Goal: Navigation & Orientation: Find specific page/section

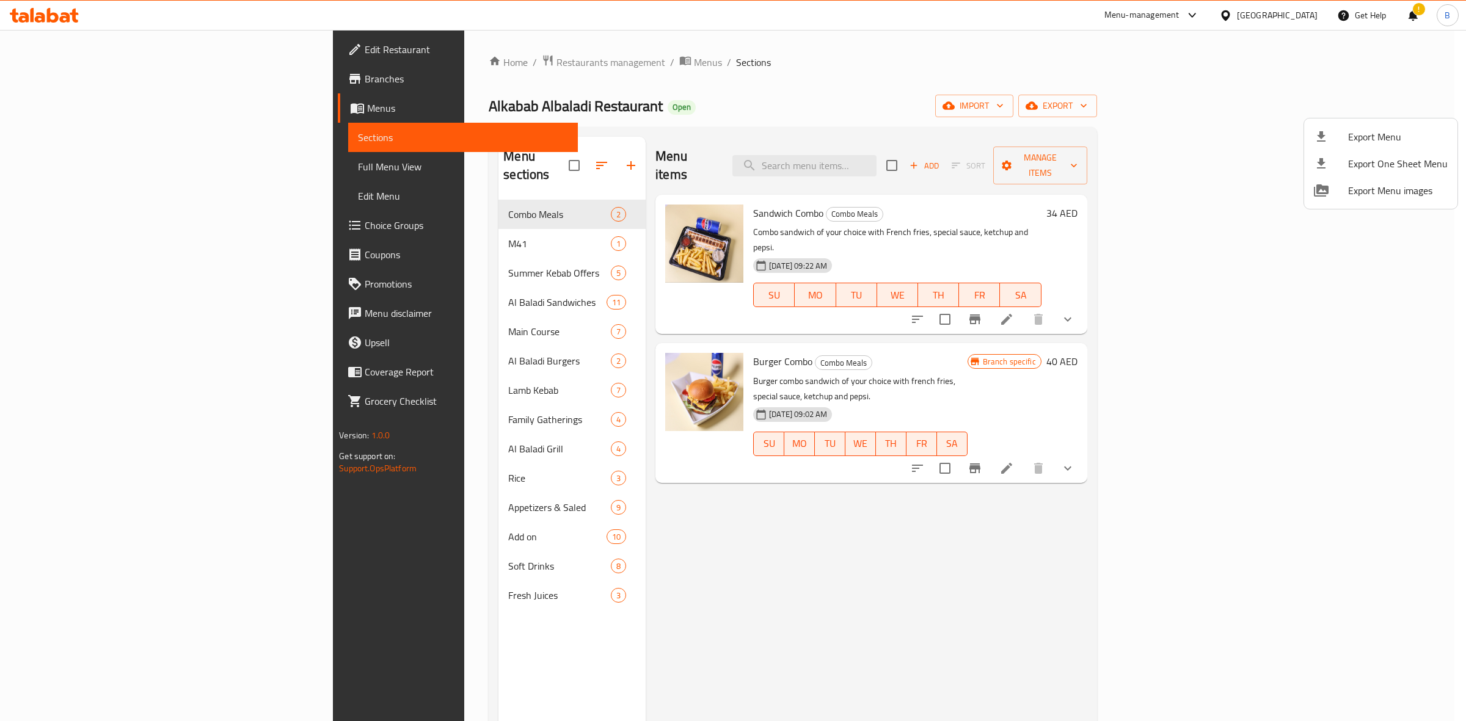
click at [373, 62] on div at bounding box center [733, 360] width 1466 height 721
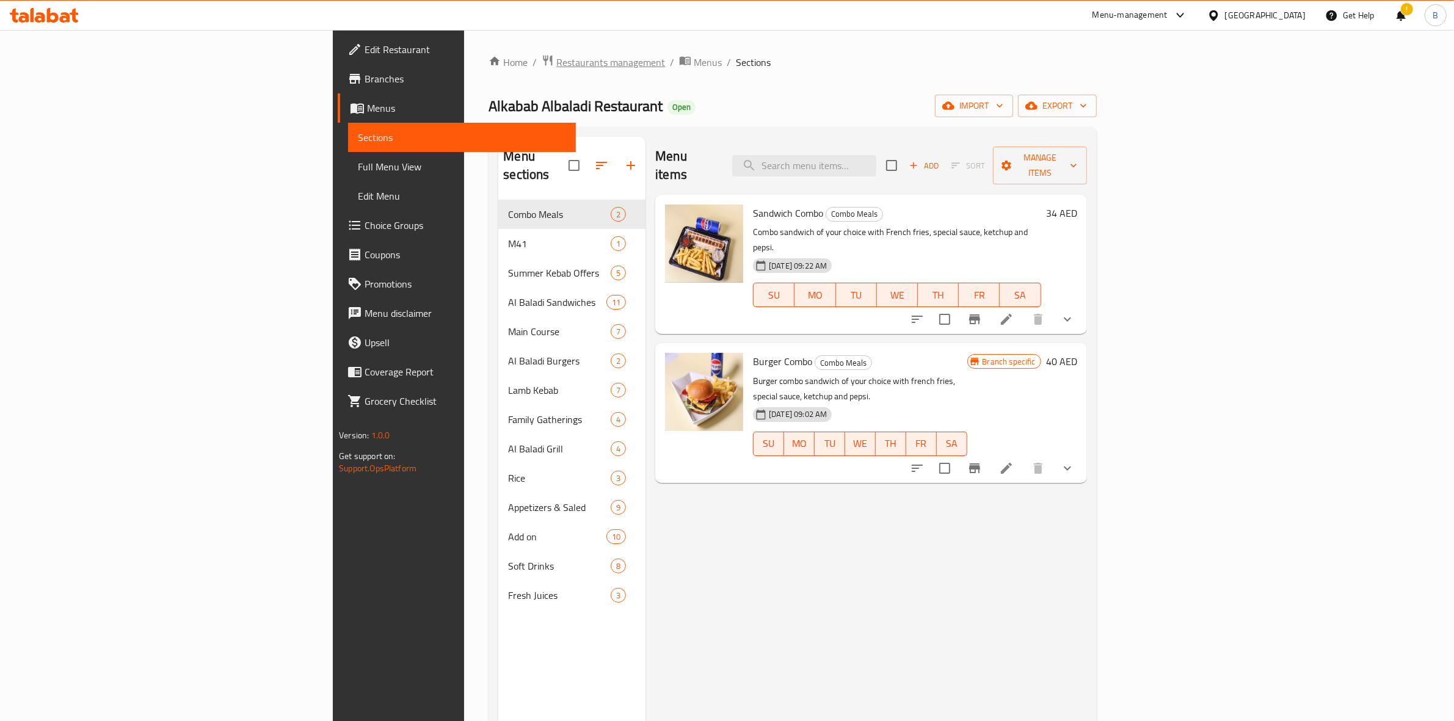
click at [557, 62] on span "Restaurants management" at bounding box center [611, 62] width 109 height 15
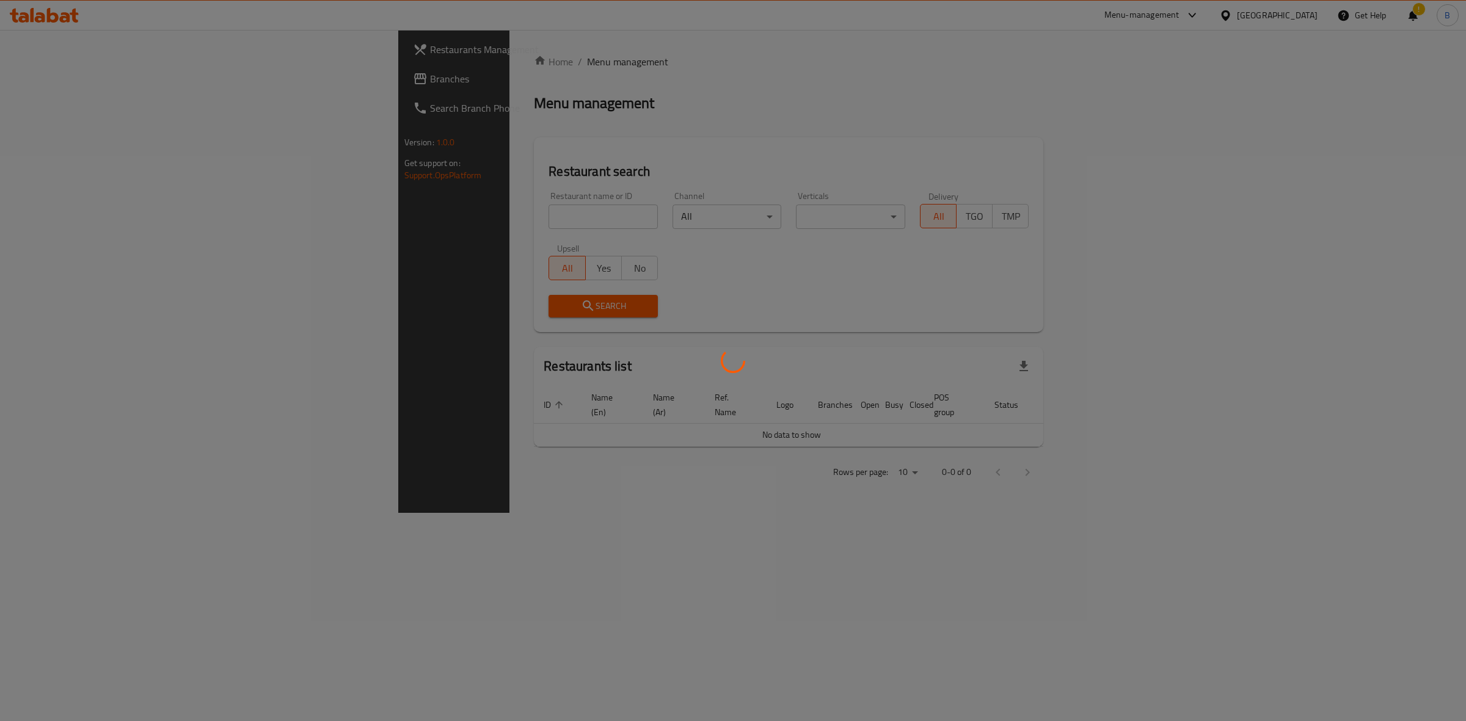
click at [437, 214] on div at bounding box center [733, 360] width 1466 height 721
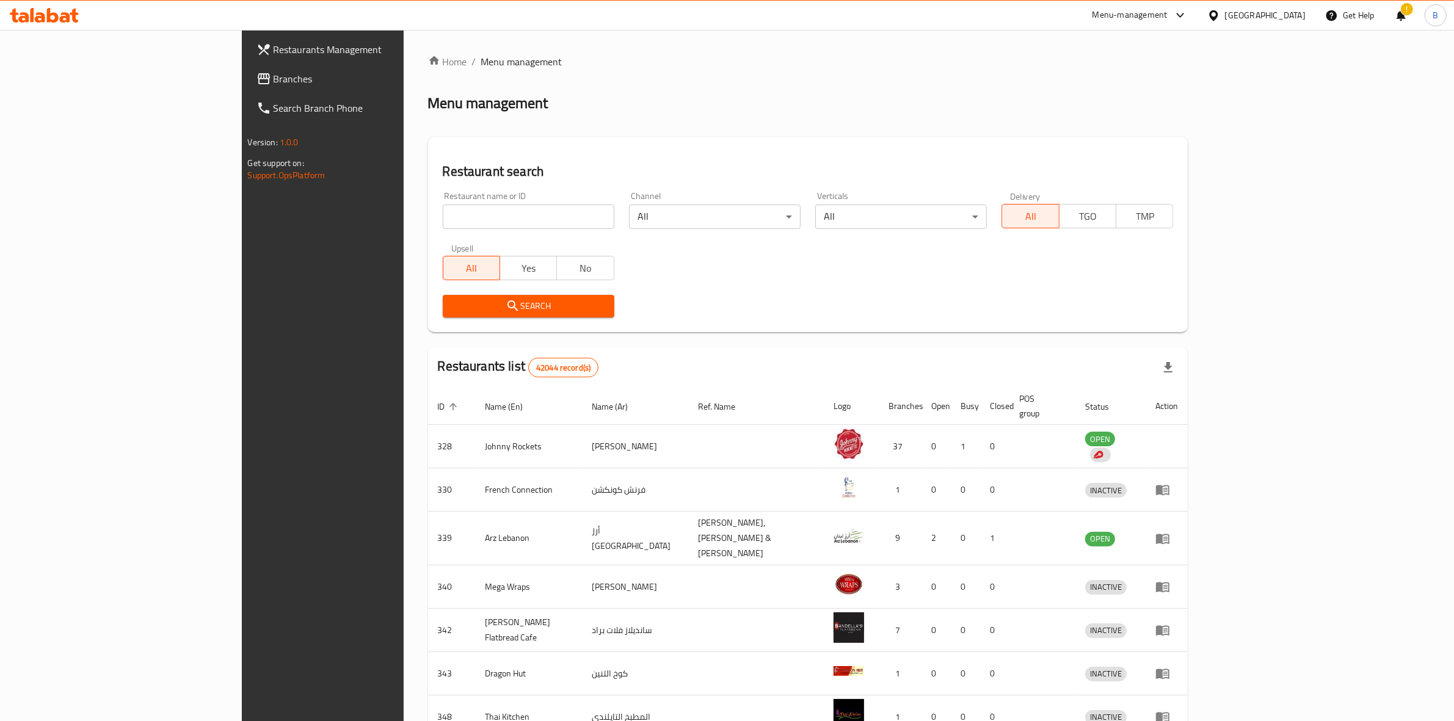
click at [438, 230] on div "Restaurant name or ID Restaurant name or ID" at bounding box center [529, 210] width 186 height 52
click at [443, 221] on input "search" at bounding box center [529, 217] width 172 height 24
paste input "654235"
type input "654235"
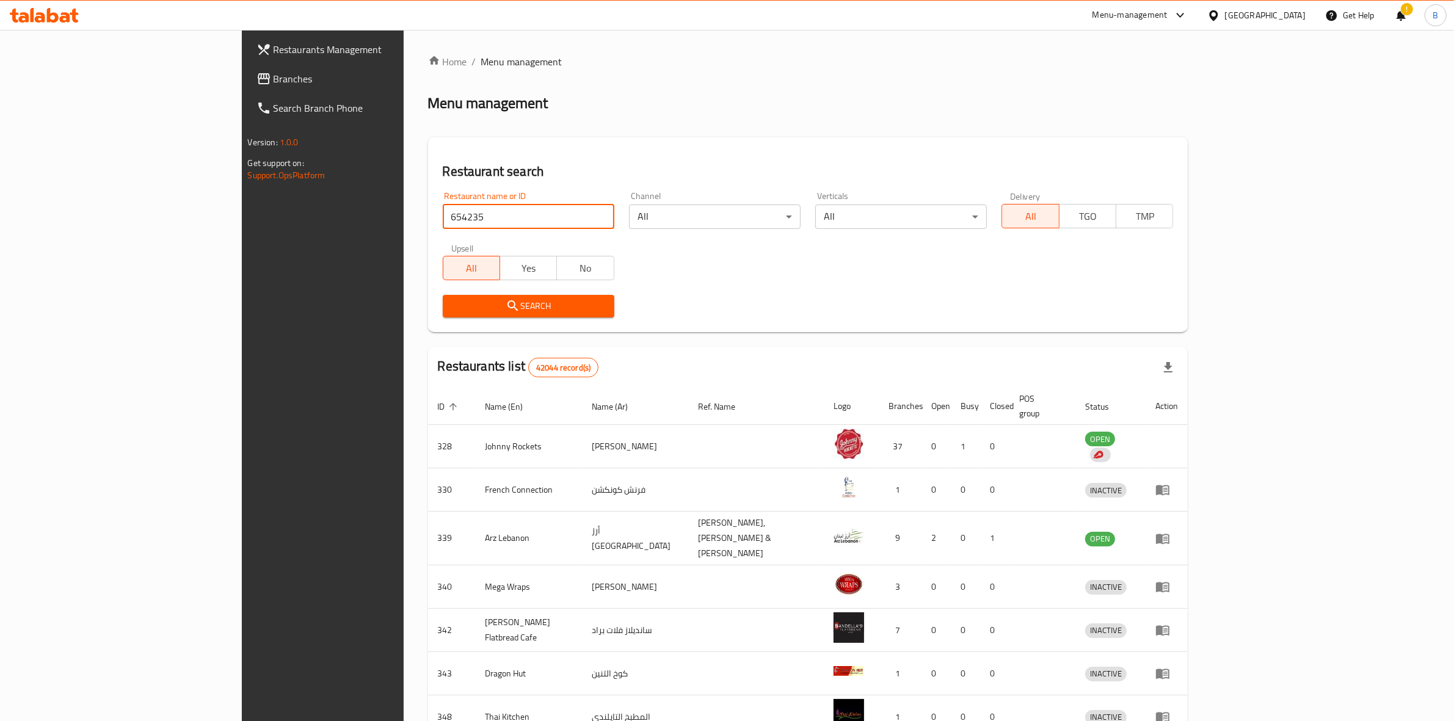
click button "Search" at bounding box center [529, 306] width 172 height 23
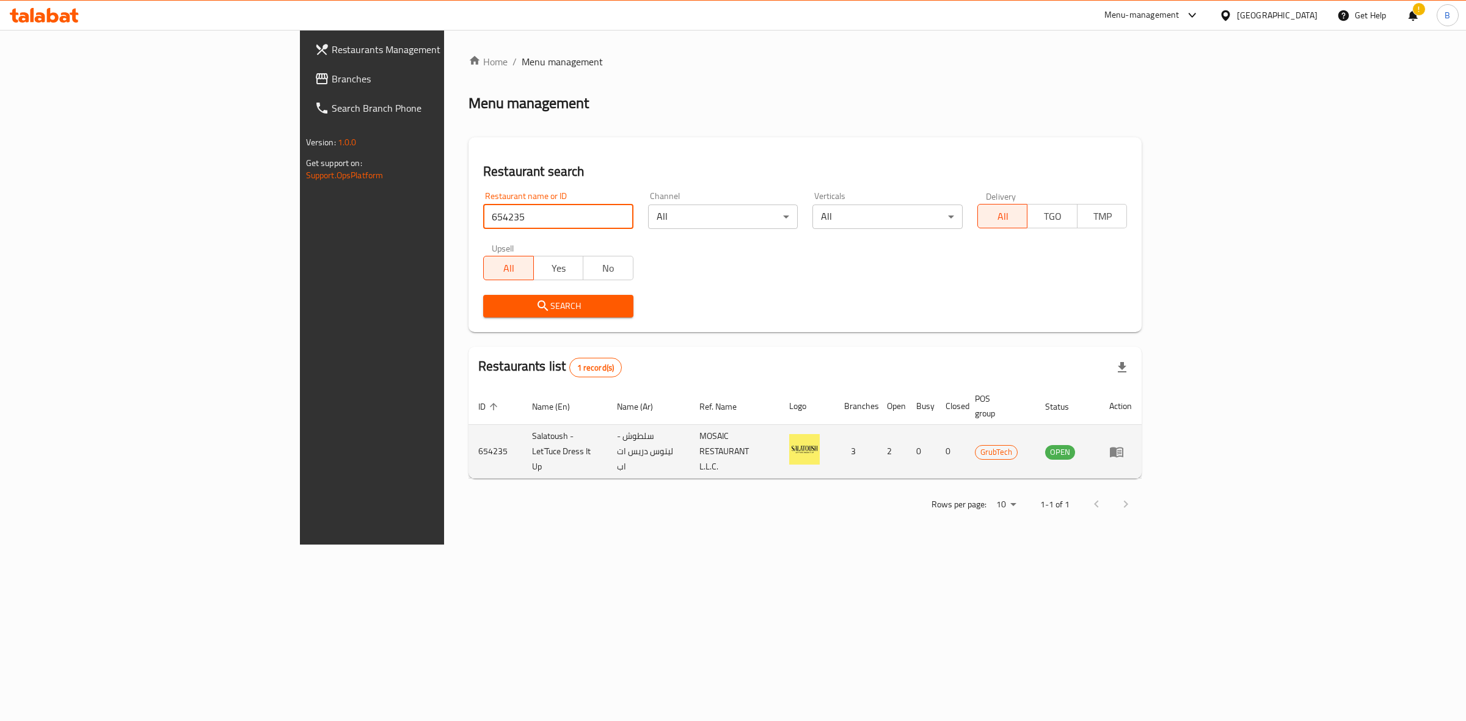
click at [1123, 447] on icon "enhanced table" at bounding box center [1116, 452] width 13 height 10
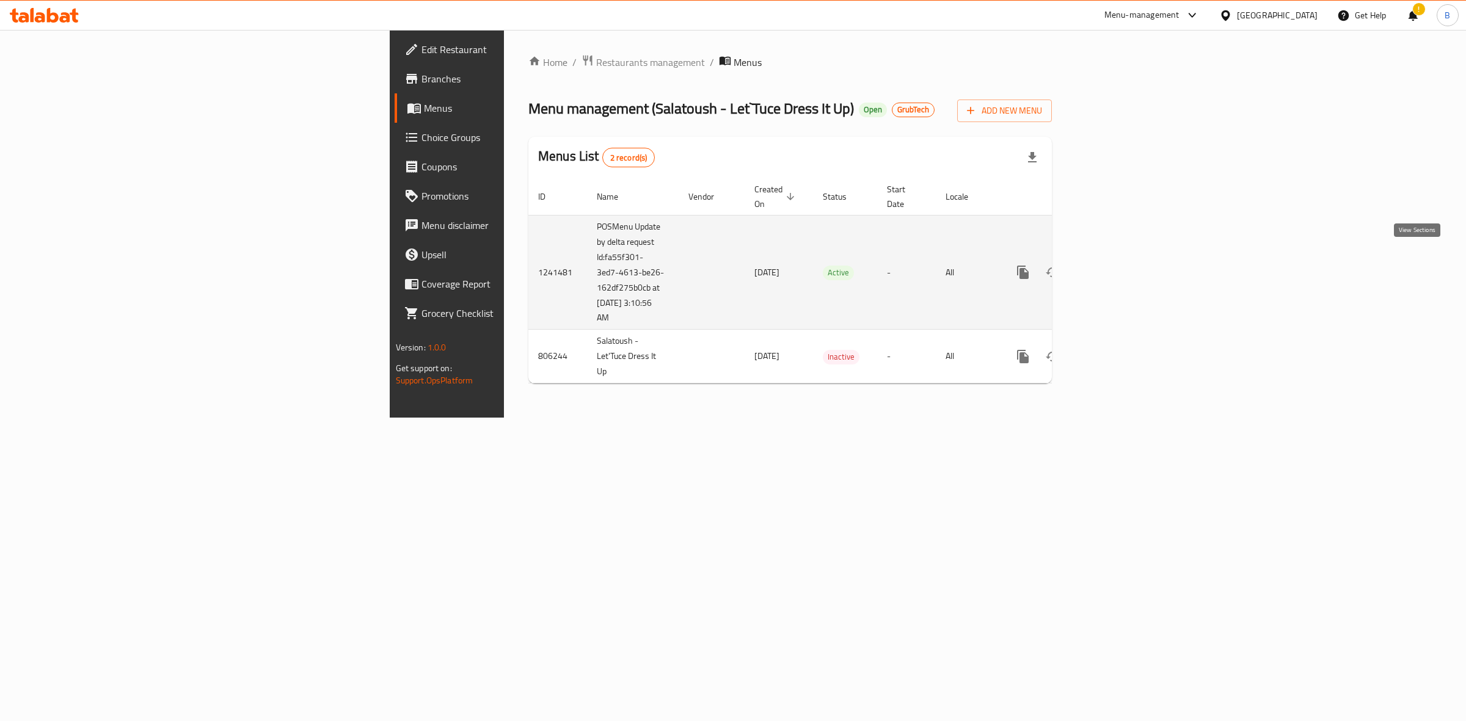
click at [1118, 265] on icon "enhanced table" at bounding box center [1111, 272] width 15 height 15
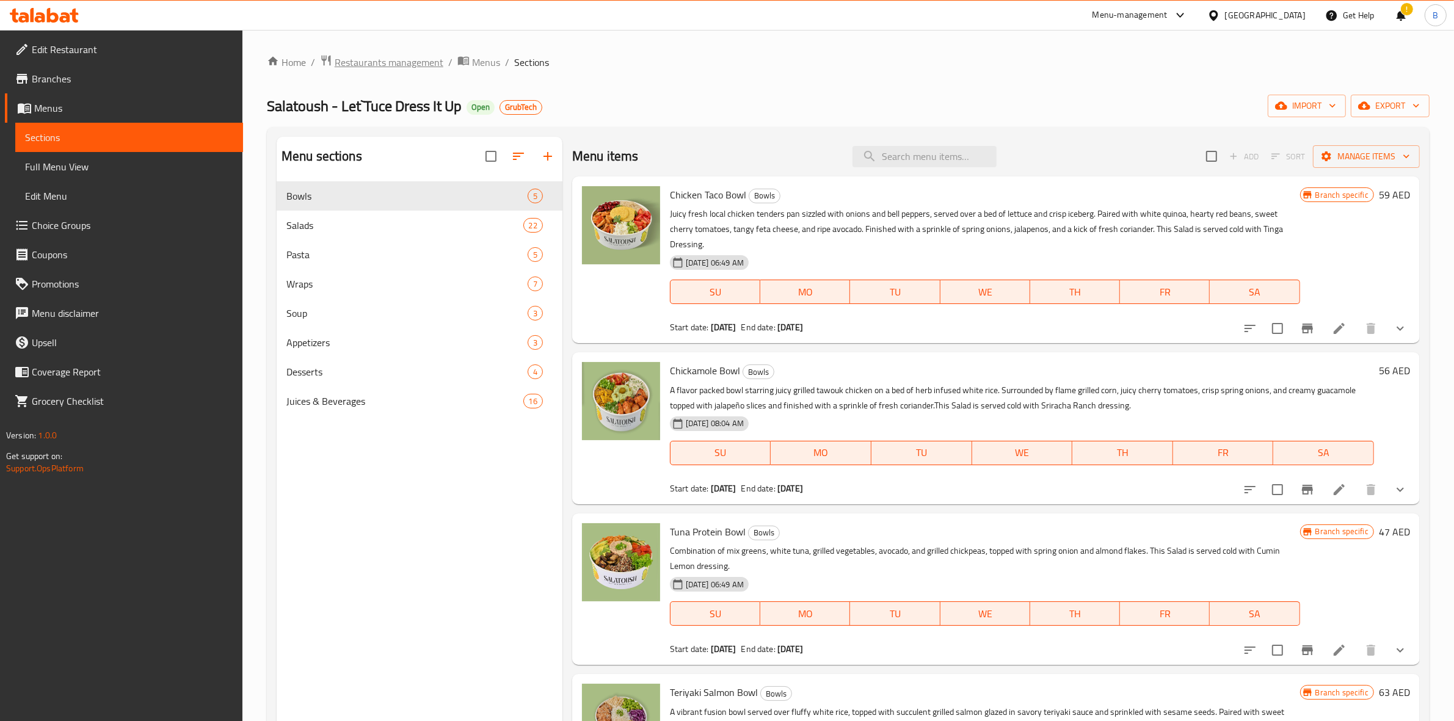
click at [420, 56] on span "Restaurants management" at bounding box center [389, 62] width 109 height 15
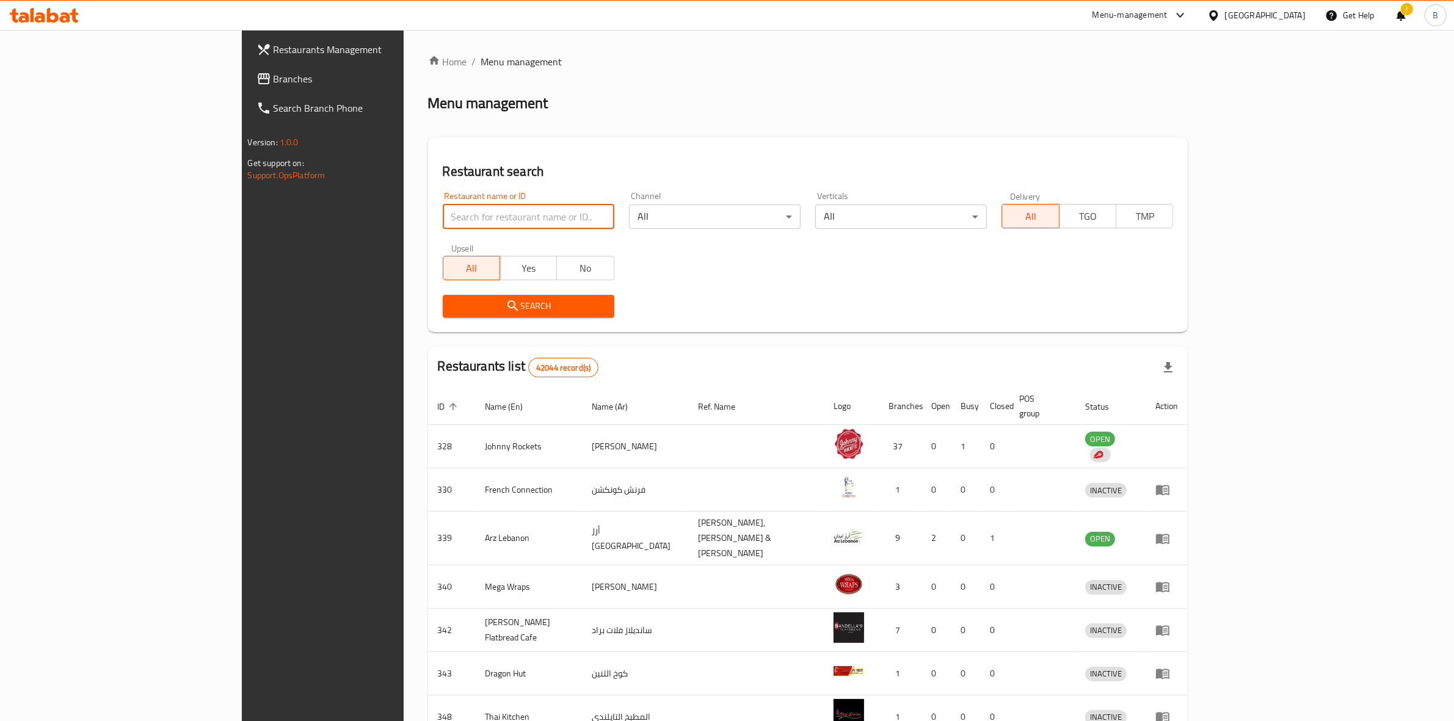
click at [443, 206] on input "search" at bounding box center [529, 217] width 172 height 24
paste input "688682"
type input "688682"
click button "Search" at bounding box center [529, 306] width 172 height 23
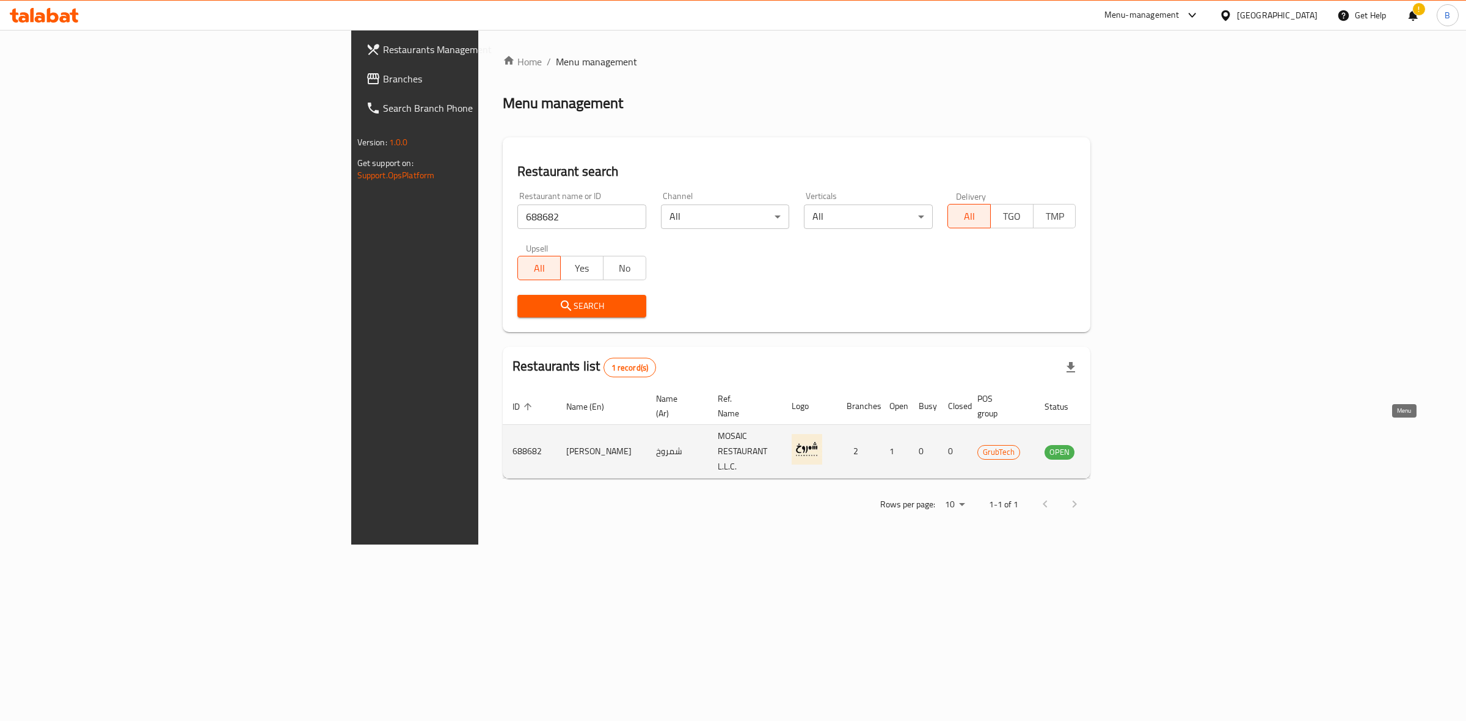
click at [1123, 445] on icon "enhanced table" at bounding box center [1116, 452] width 15 height 15
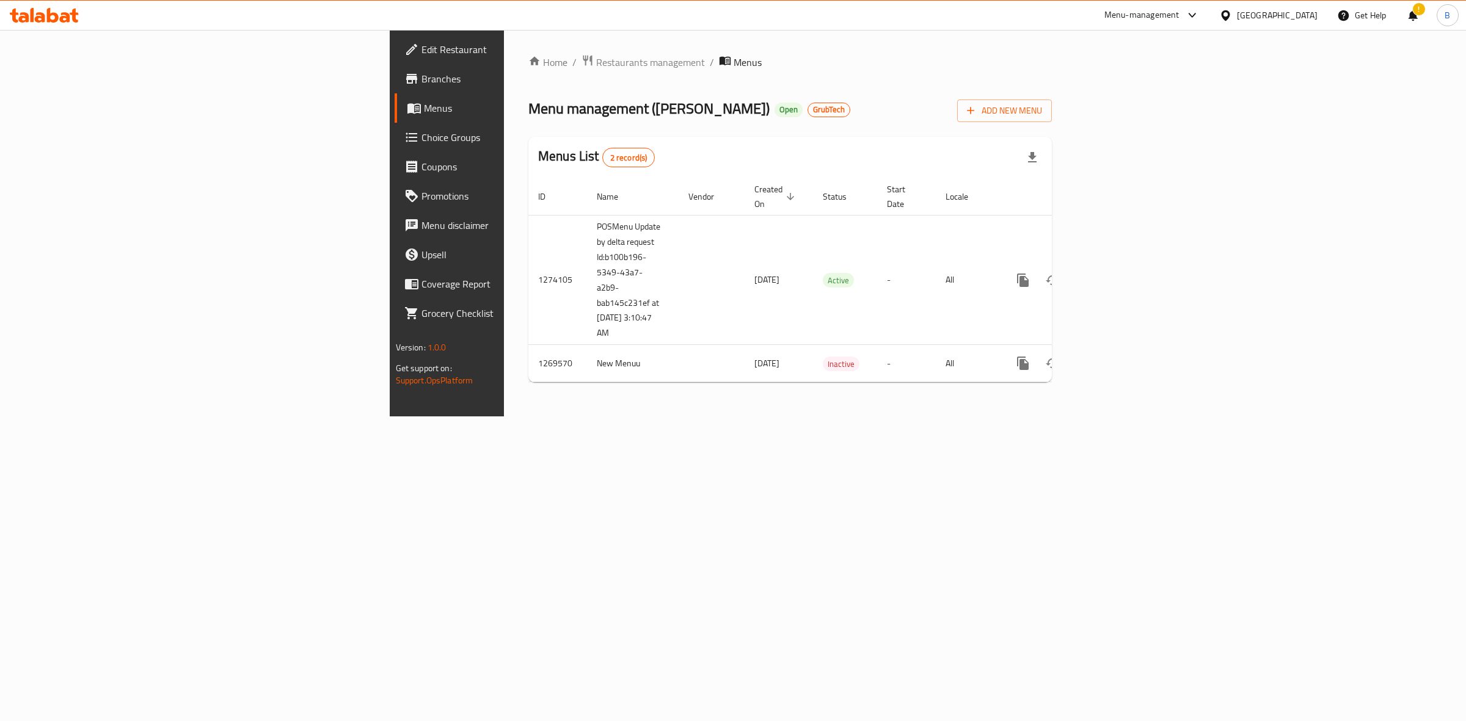
click at [395, 70] on link "Branches" at bounding box center [515, 78] width 240 height 29
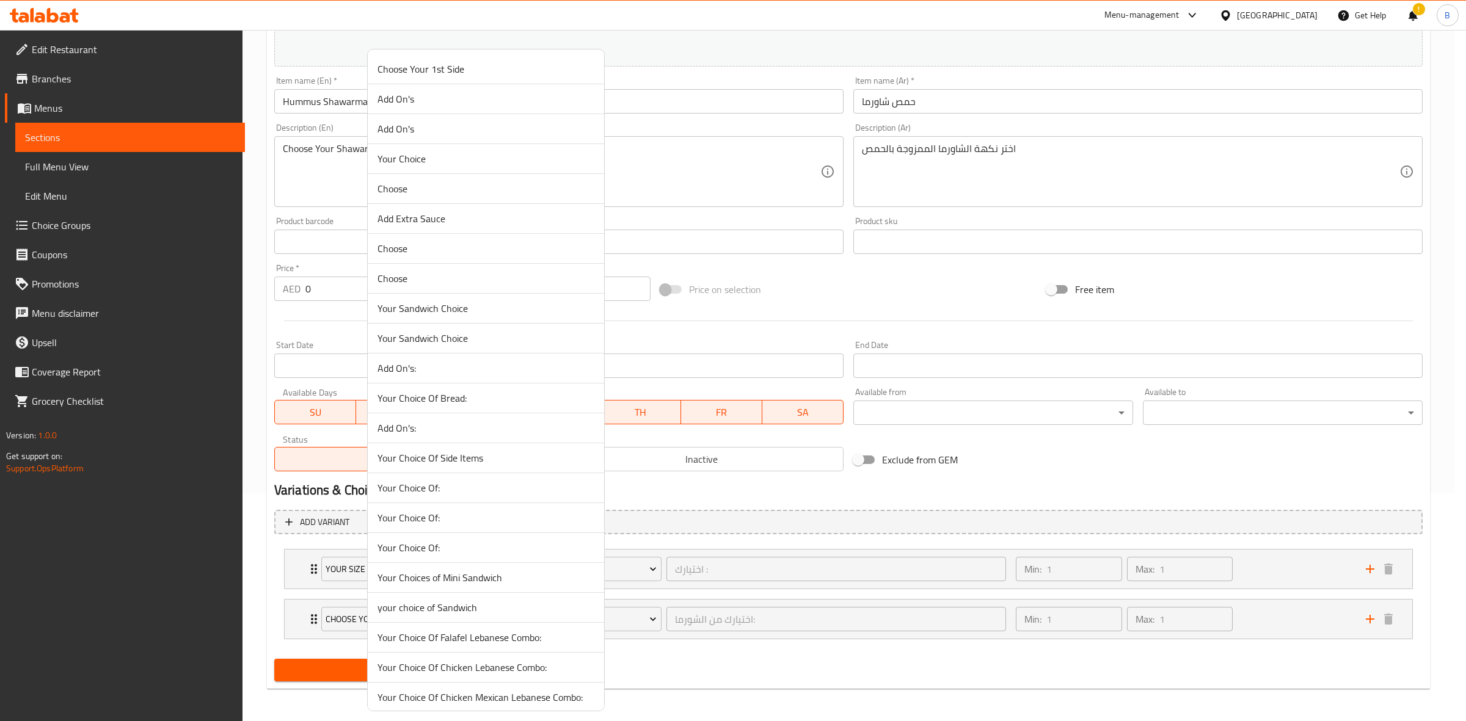
scroll to position [2152, 0]
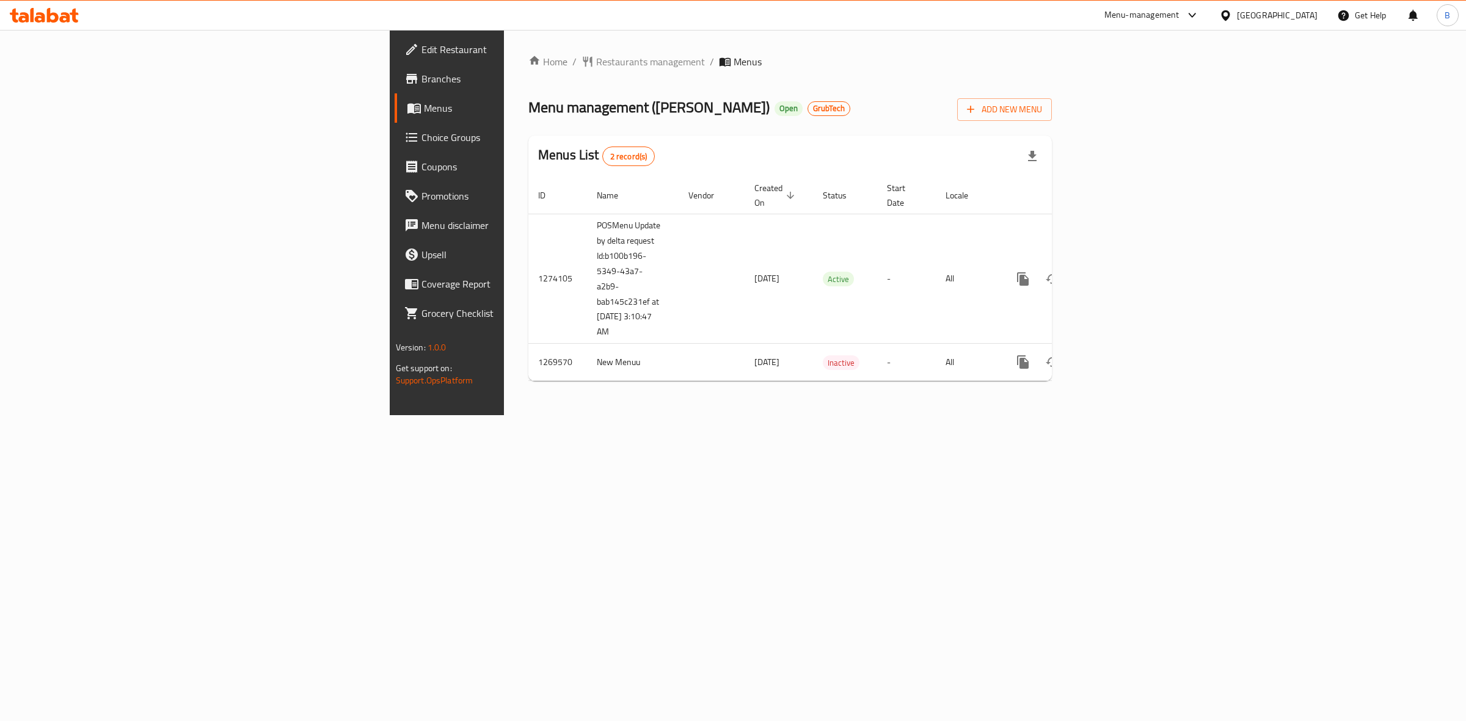
click at [404, 72] on span at bounding box center [412, 78] width 17 height 15
